Goal: Task Accomplishment & Management: Manage account settings

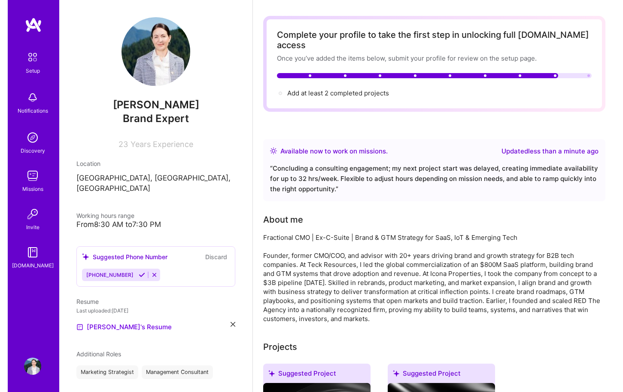
scroll to position [214, 0]
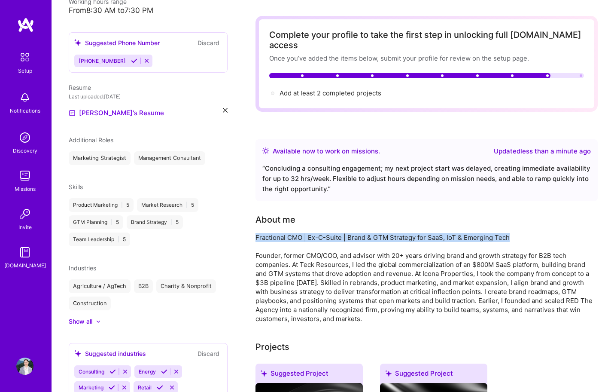
drag, startPoint x: 514, startPoint y: 228, endPoint x: 255, endPoint y: 228, distance: 259.8
copy div "Fractional CMO | Ex-C-Suite | Brand & GTM Strategy for SaaS, IoT & Emerging Tech"
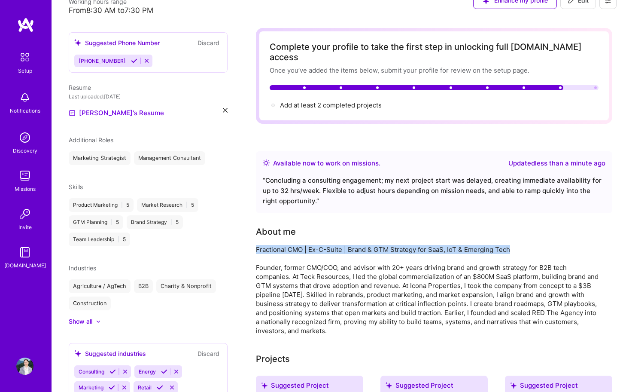
scroll to position [0, 0]
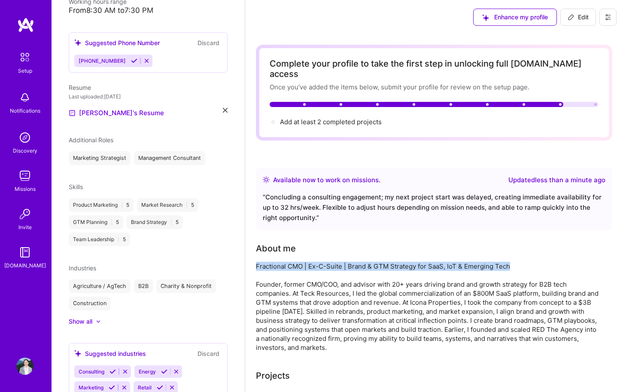
click at [587, 20] on span "Edit" at bounding box center [578, 17] width 21 height 9
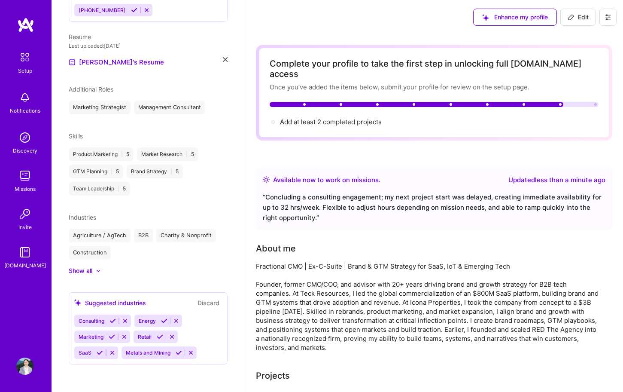
select select "US"
select select "Right Now"
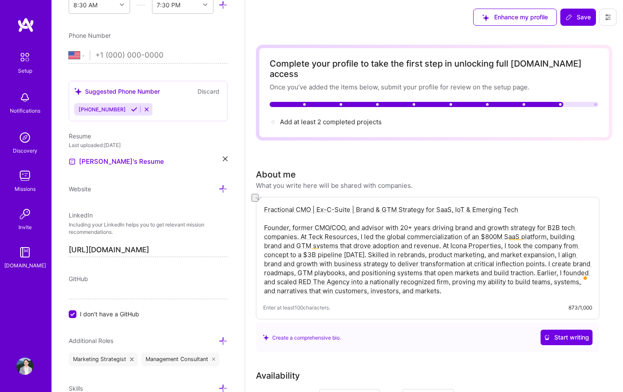
drag, startPoint x: 536, startPoint y: 204, endPoint x: 257, endPoint y: 200, distance: 279.2
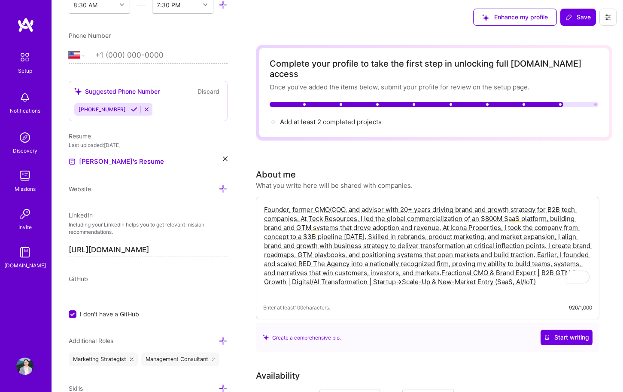
click at [525, 209] on textarea "Founder, former CMO/COO, and advisor with 20+ years driving brand and growth st…" at bounding box center [427, 250] width 329 height 92
click at [490, 204] on textarea "Founder, former CMO/COO, and advisor with 20+ years driving brand and growth st…" at bounding box center [427, 250] width 329 height 92
click at [367, 204] on textarea "Founder, former CMO/COO, and advisor with 20+ years driving brand and growth st…" at bounding box center [427, 250] width 329 height 92
click at [265, 204] on textarea "Founder, former CMO/COO, and advisor with 20+ years driving brand and growth st…" at bounding box center [427, 250] width 329 height 92
drag, startPoint x: 472, startPoint y: 263, endPoint x: 511, endPoint y: 301, distance: 54.7
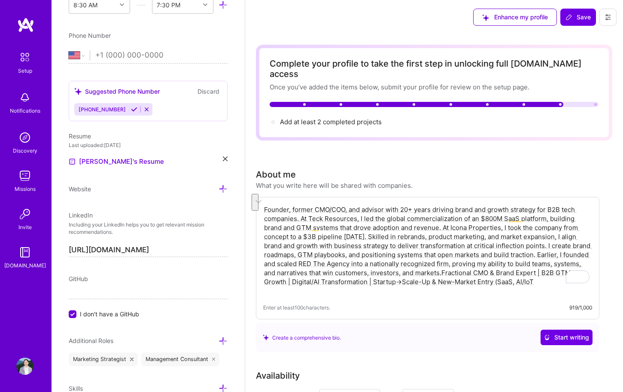
click at [510, 301] on div "Founder, former CMO/COO, and advisor with 20+ years driving brand and growth st…" at bounding box center [428, 258] width 344 height 122
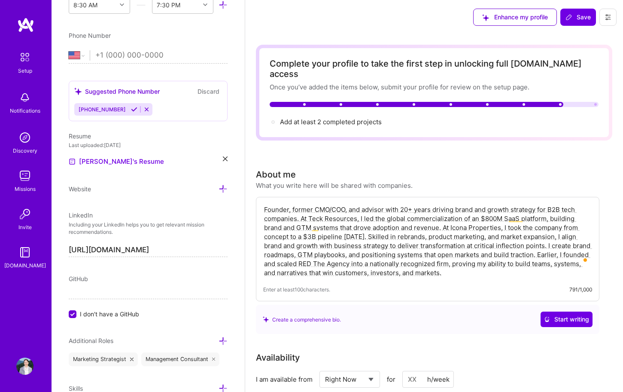
click at [272, 204] on textarea "Founder, former CMO/COO, and advisor with 20+ years driving brand and growth st…" at bounding box center [427, 241] width 329 height 74
click at [263, 204] on textarea "Founder, former CMO/COO, and advisor with 20+ years driving brand and growth st…" at bounding box center [427, 241] width 329 height 74
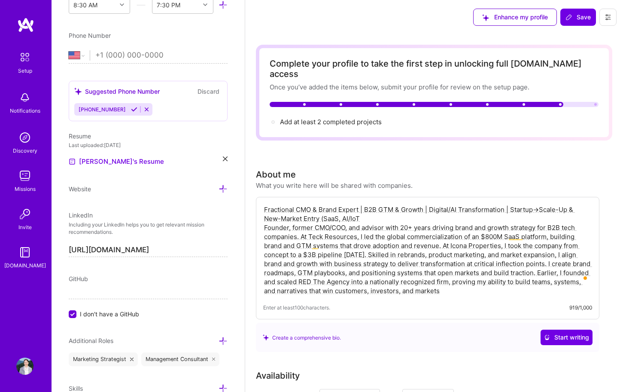
click at [368, 207] on textarea "Fractional CMO & Brand Expert | B2B GTM & Growth | Digital/AI Transformation | …" at bounding box center [427, 250] width 329 height 92
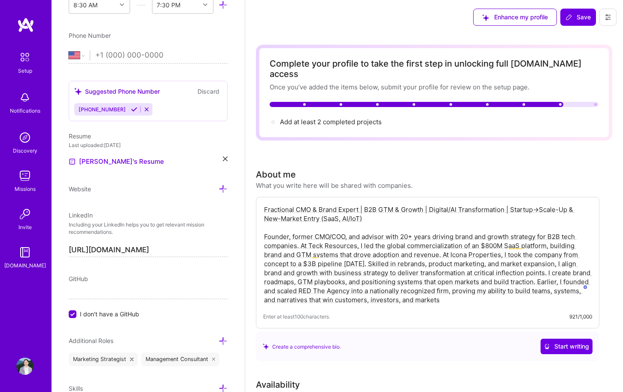
click at [451, 204] on textarea "Fractional CMO & Brand Expert | B2B GTM & Growth | Digital/AI Transformation | …" at bounding box center [427, 254] width 329 height 101
drag, startPoint x: 377, startPoint y: 212, endPoint x: 296, endPoint y: 199, distance: 82.2
click at [296, 204] on textarea "Fractional CMO & Brand Expert | B2B GTM & Growth | Digital/AI Transformation | …" at bounding box center [427, 254] width 329 height 101
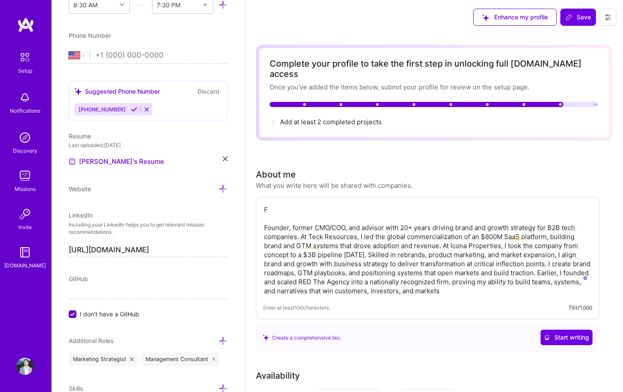
paste textarea "Fractional CMO & Brand Expert | GTM, Brand Architecture & Strategic Comms | Dig…"
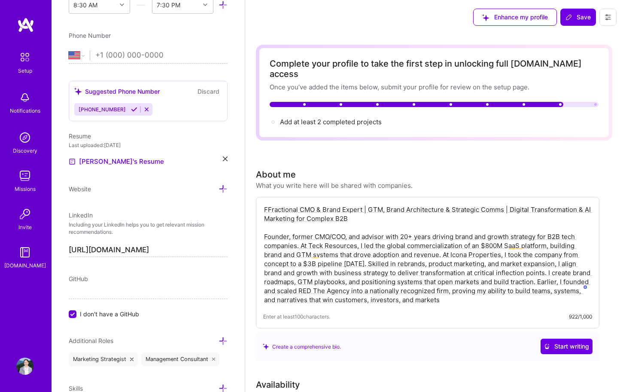
click at [270, 204] on textarea "FFractional CMO & Brand Expert | GTM, Brand Architecture & Strategic Comms | Di…" at bounding box center [427, 254] width 329 height 101
type textarea "Fractional CMO & Brand Expert | GTM, Brand Architecture & Strategic Comms | Dig…"
click at [581, 18] on span "Save" at bounding box center [578, 17] width 25 height 9
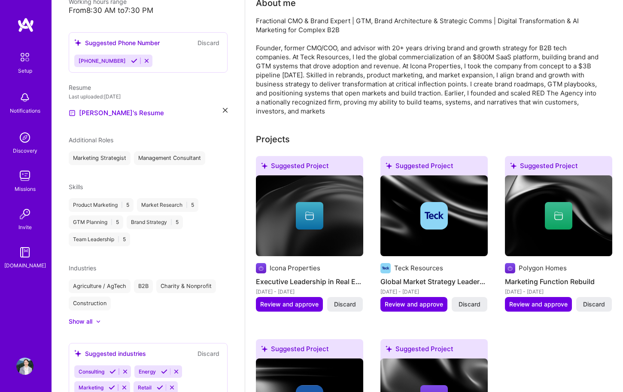
scroll to position [0, 0]
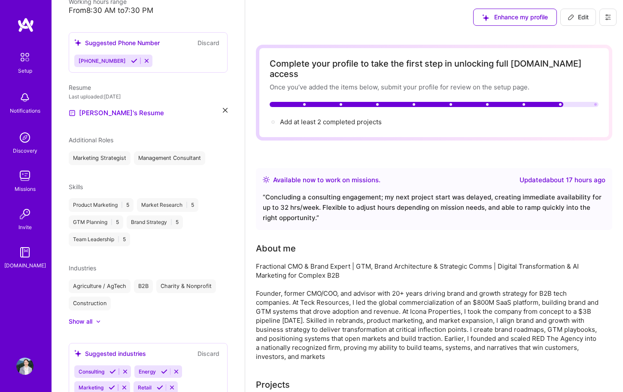
click at [24, 368] on img at bounding box center [24, 365] width 17 height 17
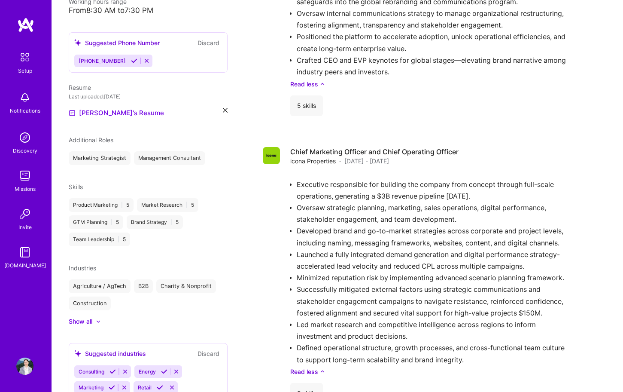
scroll to position [924, 0]
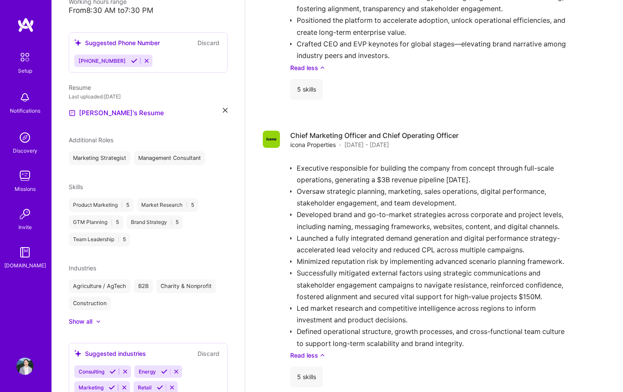
click at [25, 60] on img at bounding box center [25, 57] width 18 height 18
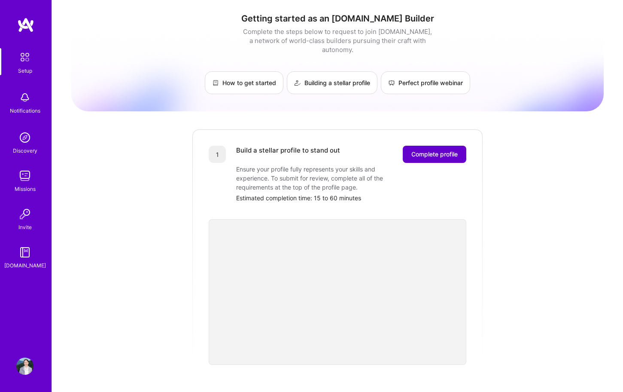
click at [441, 146] on button "Complete profile" at bounding box center [435, 154] width 64 height 17
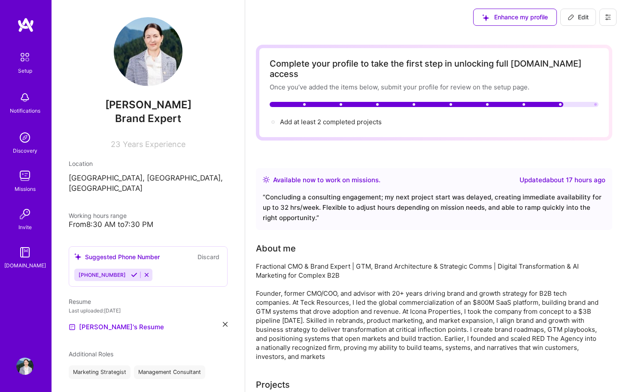
click at [167, 116] on span "Brand Expert" at bounding box center [148, 118] width 66 height 12
click at [164, 109] on span "[PERSON_NAME]" at bounding box center [148, 104] width 159 height 13
click at [138, 121] on span "Brand Expert" at bounding box center [148, 118] width 66 height 12
click at [160, 220] on div "From 8:30 AM to 7:30 PM" at bounding box center [148, 224] width 159 height 9
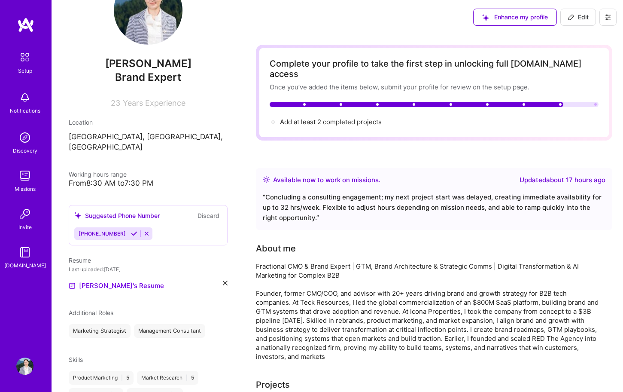
scroll to position [69, 0]
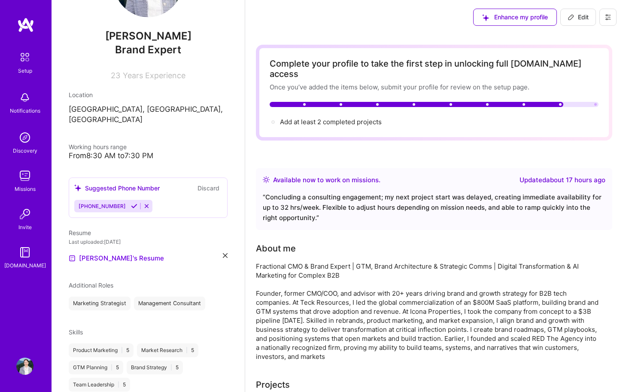
click at [131, 203] on icon at bounding box center [134, 206] width 6 height 6
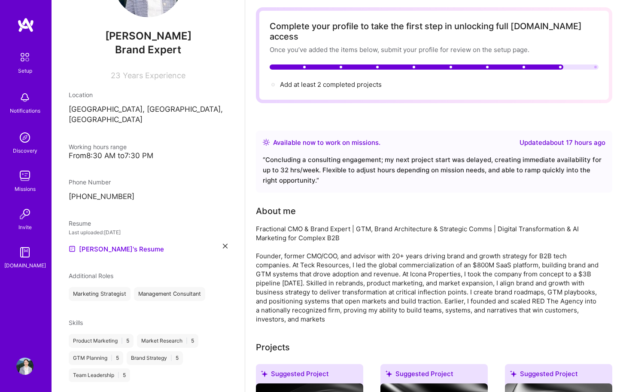
scroll to position [98, 0]
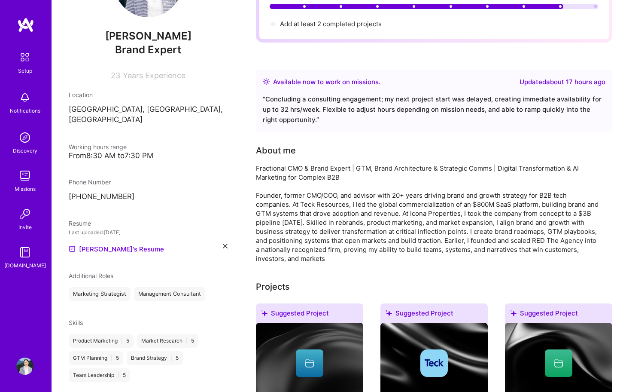
click at [150, 150] on div "[PERSON_NAME] Brand Expert 23 Years Experience Location [GEOGRAPHIC_DATA], [GEO…" at bounding box center [148, 196] width 193 height 392
click at [145, 151] on div "From 8:30 AM to 7:30 PM" at bounding box center [148, 155] width 159 height 9
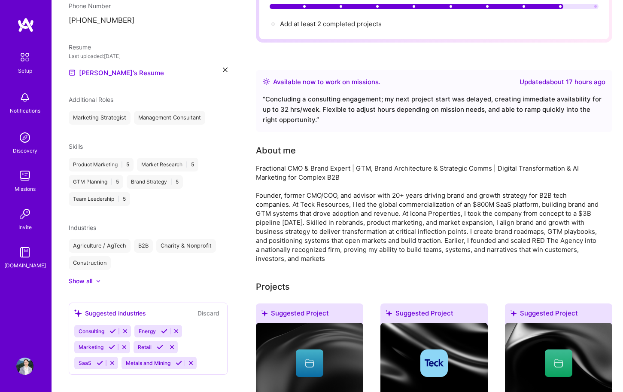
click at [113, 328] on icon at bounding box center [113, 331] width 6 height 6
click at [161, 328] on icon at bounding box center [164, 331] width 6 height 6
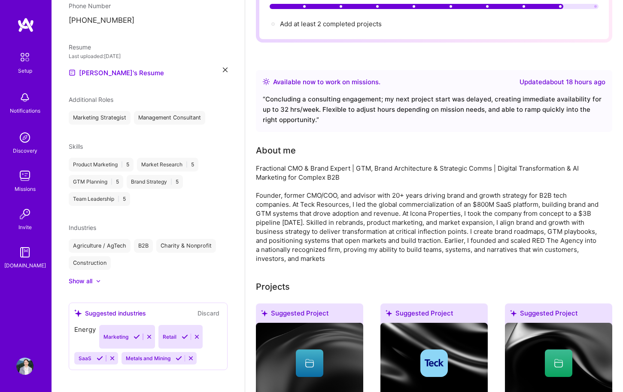
scroll to position [229, 0]
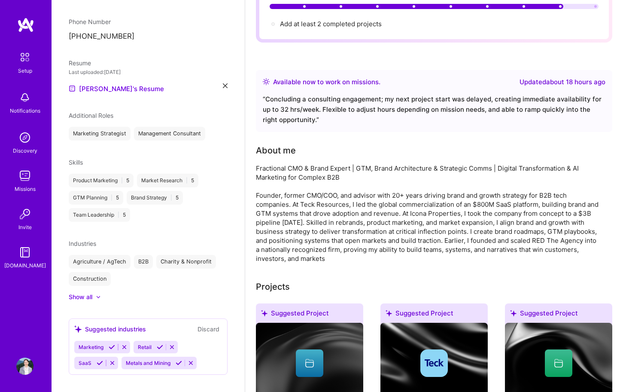
click at [158, 344] on icon at bounding box center [160, 347] width 6 height 6
click at [110, 344] on icon at bounding box center [112, 347] width 6 height 6
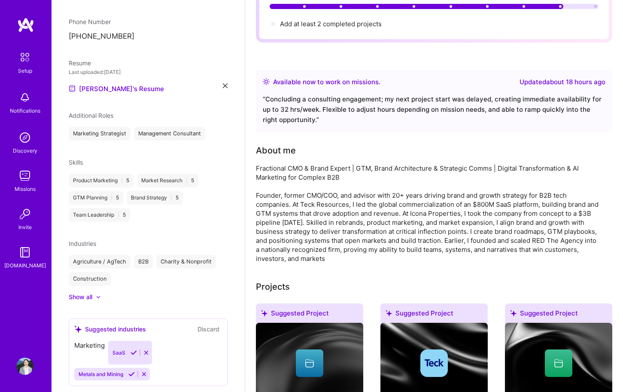
scroll to position [213, 0]
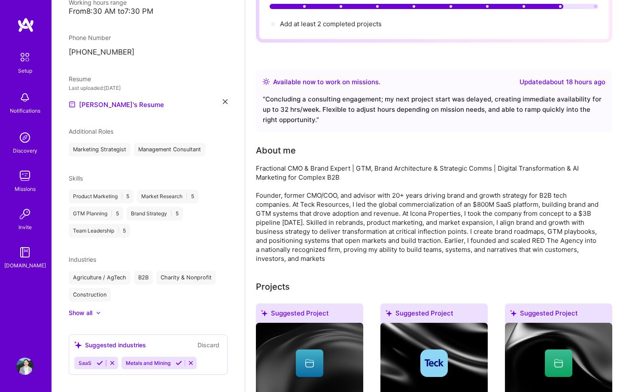
click at [99, 359] on icon at bounding box center [100, 362] width 6 height 6
click at [131, 359] on icon at bounding box center [131, 362] width 6 height 6
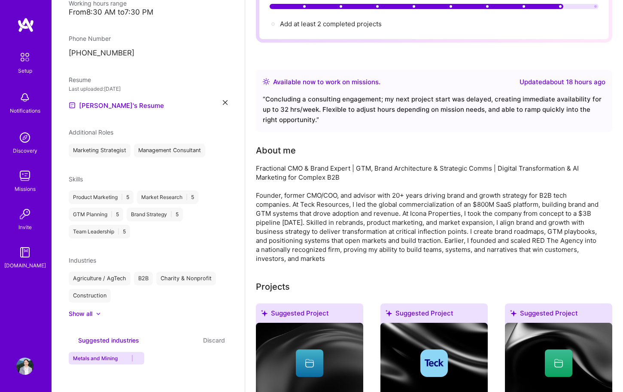
scroll to position [162, 0]
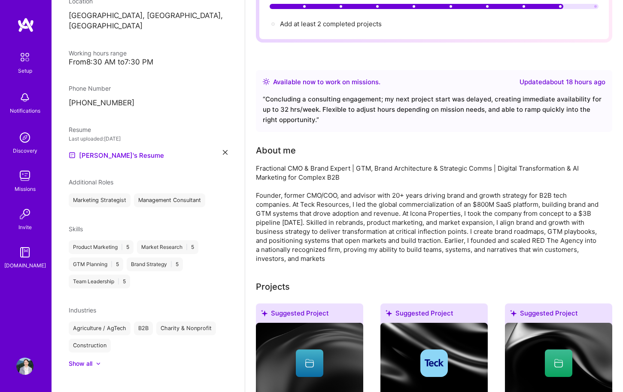
click at [93, 359] on div at bounding box center [93, 363] width 3 height 9
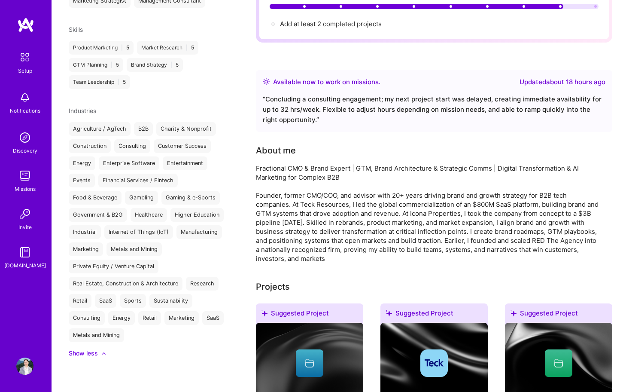
scroll to position [0, 0]
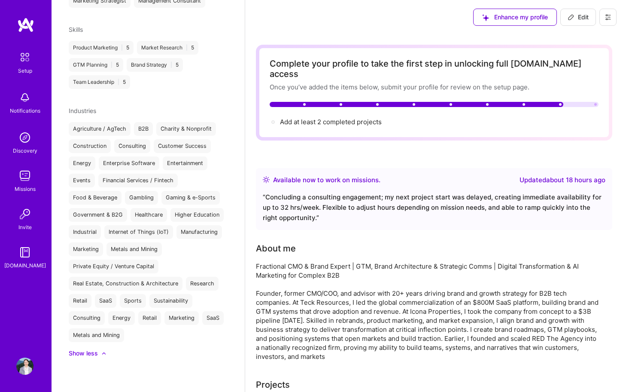
click at [586, 18] on span "Edit" at bounding box center [578, 17] width 21 height 9
select select "Right Now"
select select "CA"
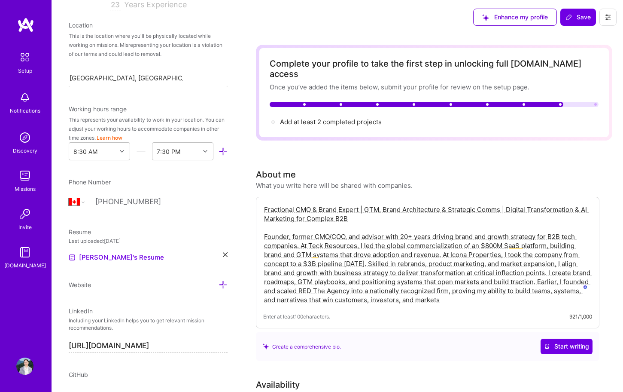
scroll to position [155, 0]
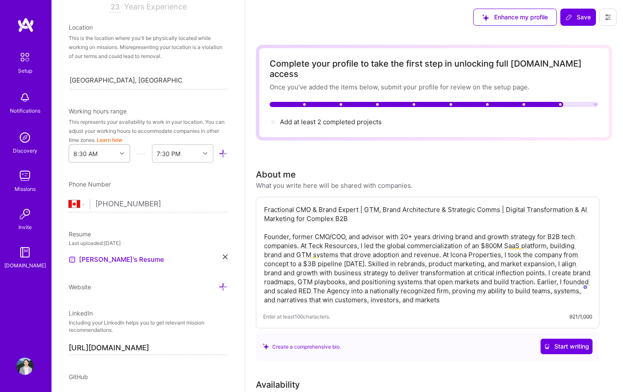
click at [120, 155] on icon at bounding box center [122, 153] width 4 height 4
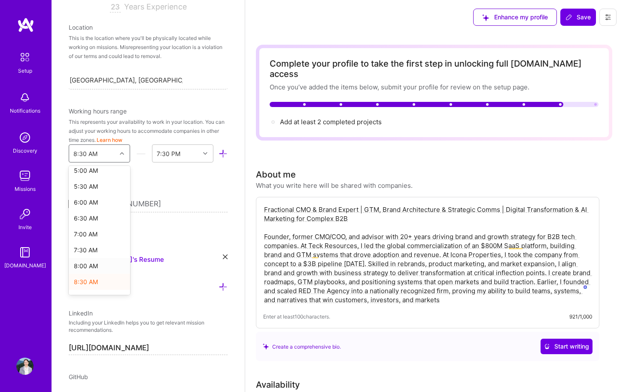
click at [92, 269] on div "8:00 AM" at bounding box center [99, 266] width 61 height 16
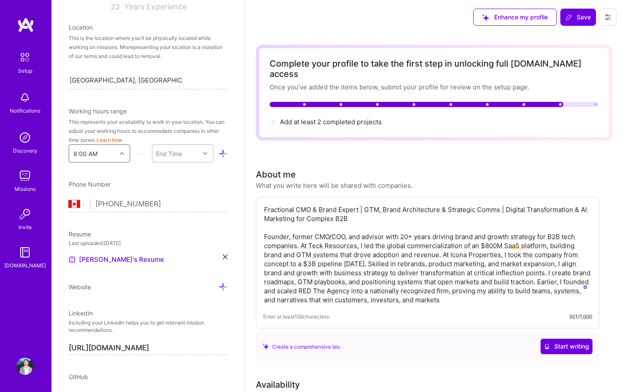
click at [190, 154] on div "End Time" at bounding box center [175, 153] width 47 height 17
click at [174, 211] on div "6:00 PM" at bounding box center [182, 211] width 61 height 16
click at [122, 155] on div at bounding box center [122, 153] width 13 height 11
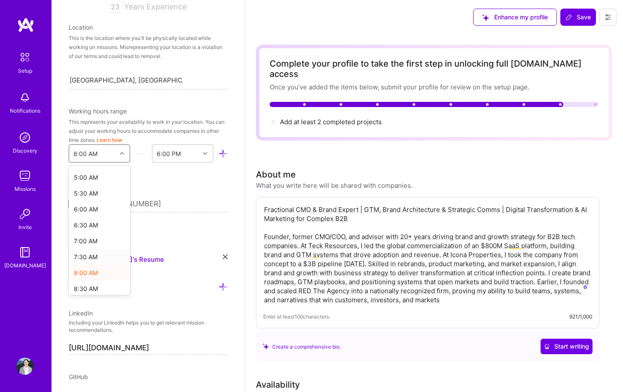
click at [100, 253] on div "7:30 AM" at bounding box center [99, 257] width 61 height 16
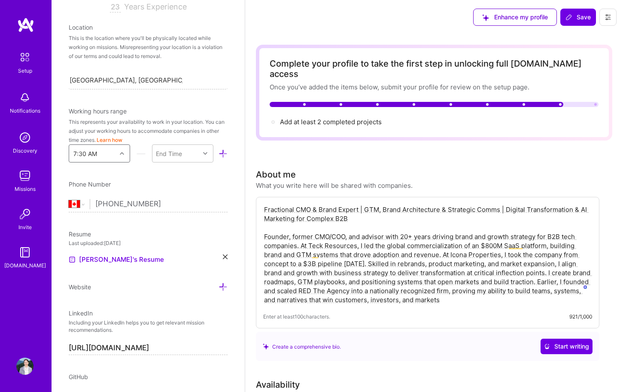
click at [195, 143] on div "This represents your availability to work in your location. You can adjust your…" at bounding box center [148, 130] width 159 height 27
click at [200, 149] on div at bounding box center [206, 153] width 13 height 11
click at [176, 240] on div "5:00 PM" at bounding box center [182, 237] width 61 height 16
click at [581, 12] on button "Save" at bounding box center [578, 17] width 36 height 17
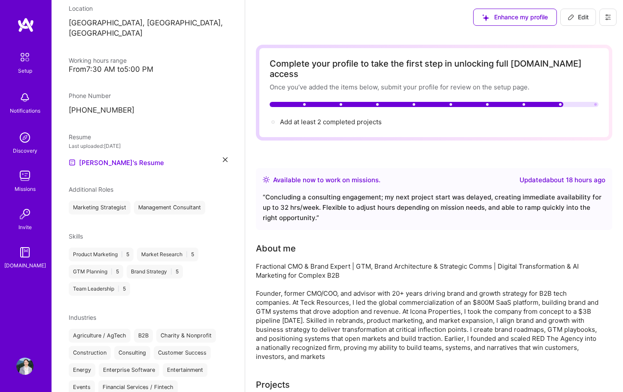
scroll to position [134, 0]
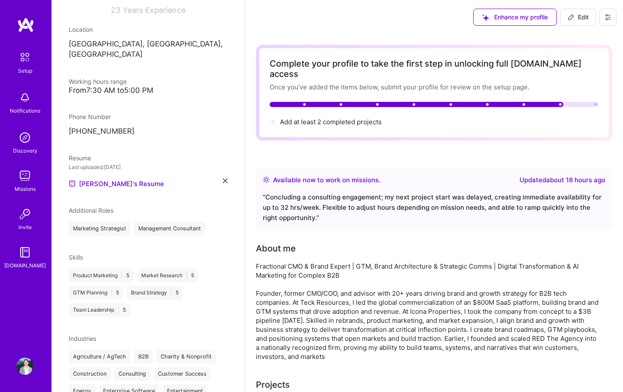
click at [584, 15] on span "Edit" at bounding box center [578, 17] width 21 height 9
select select "Right Now"
select select "CA"
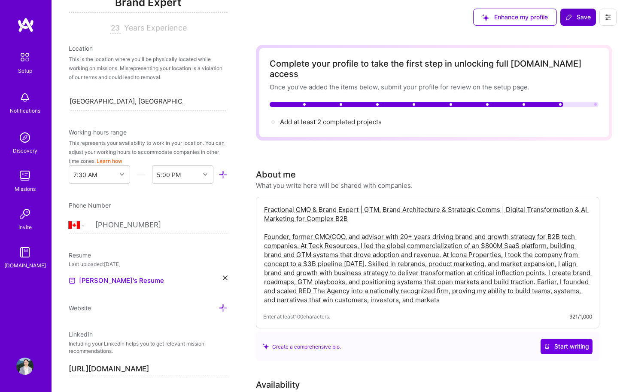
scroll to position [155, 0]
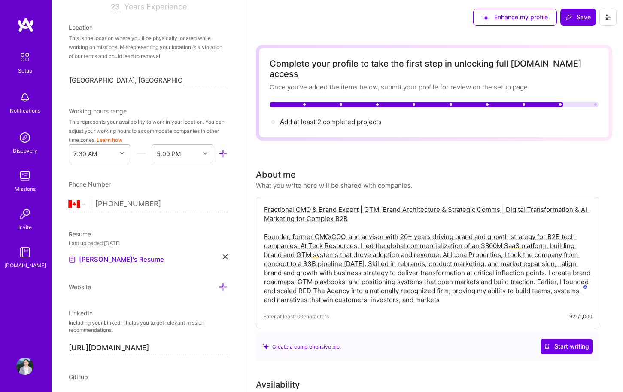
click at [117, 155] on div at bounding box center [122, 153] width 13 height 11
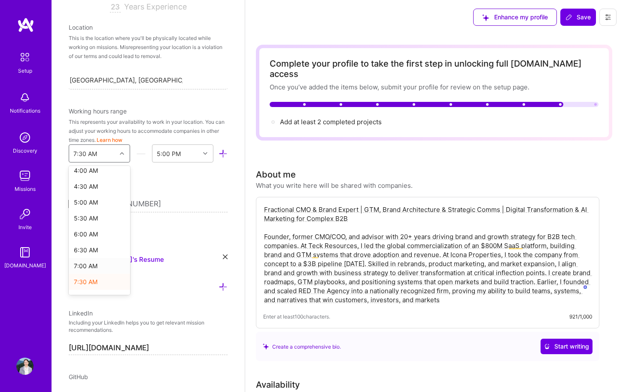
click at [98, 263] on div "7:00 AM" at bounding box center [99, 266] width 61 height 16
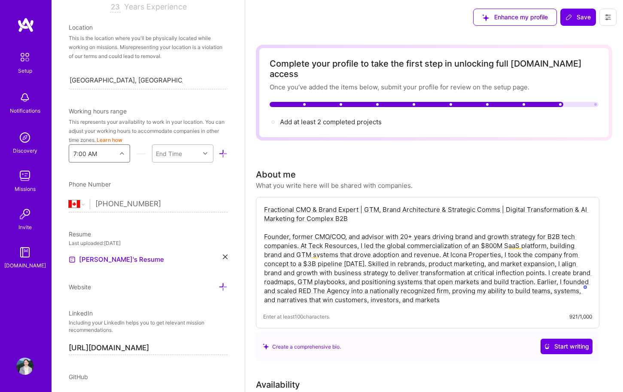
click at [179, 159] on div "End Time" at bounding box center [175, 153] width 47 height 17
click at [175, 256] on div "5:00 PM" at bounding box center [182, 253] width 61 height 16
click at [574, 20] on span "Save" at bounding box center [578, 17] width 25 height 9
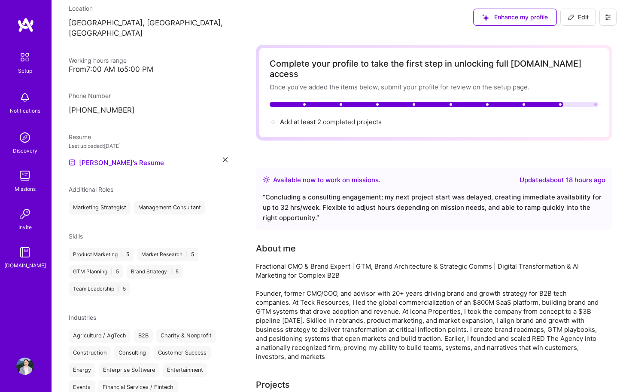
scroll to position [134, 0]
